Goal: Task Accomplishment & Management: Manage account settings

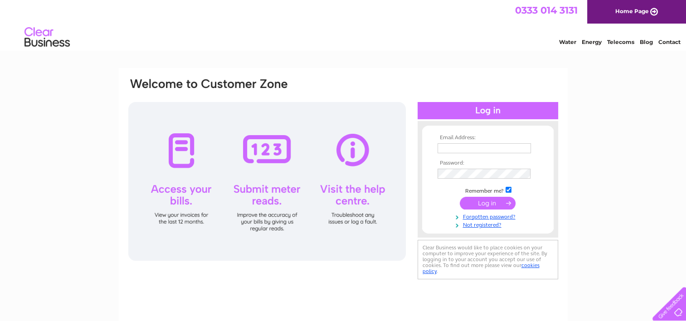
type input "[EMAIL_ADDRESS][DOMAIN_NAME]"
click at [490, 203] on input "submit" at bounding box center [488, 203] width 56 height 13
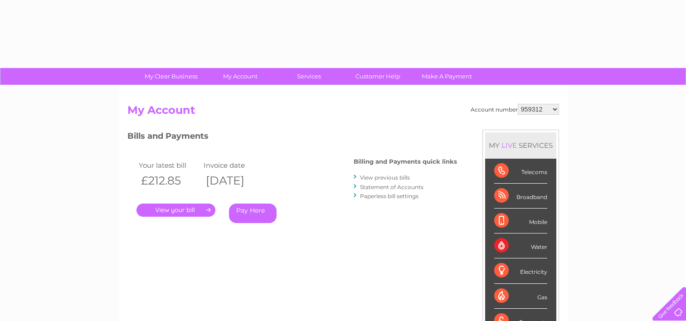
click at [481, 201] on div "Account number 959312 30320711 30323567 My Account MY LIVE SERVICES Telecoms Br…" at bounding box center [342, 240] width 431 height 273
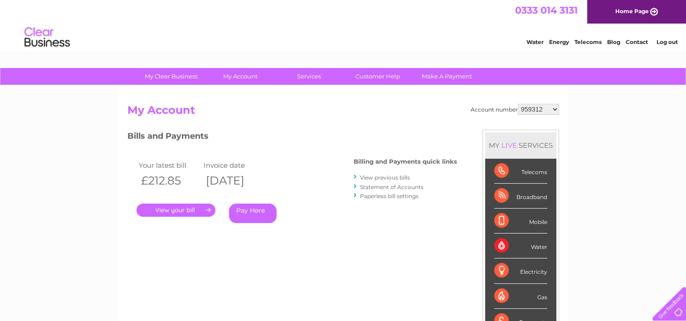
click at [544, 108] on select "959312 30320711 30323567" at bounding box center [538, 109] width 41 height 11
select select "30323567"
click at [518, 104] on select "959312 30320711 30323567" at bounding box center [538, 109] width 41 height 11
click at [175, 208] on link "." at bounding box center [175, 209] width 79 height 13
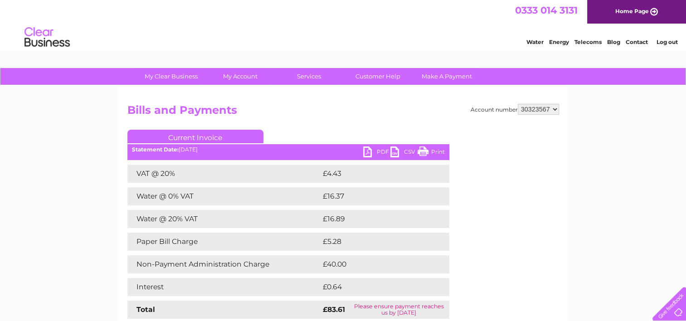
click at [366, 150] on link "PDF" at bounding box center [376, 152] width 27 height 13
